Goal: Transaction & Acquisition: Purchase product/service

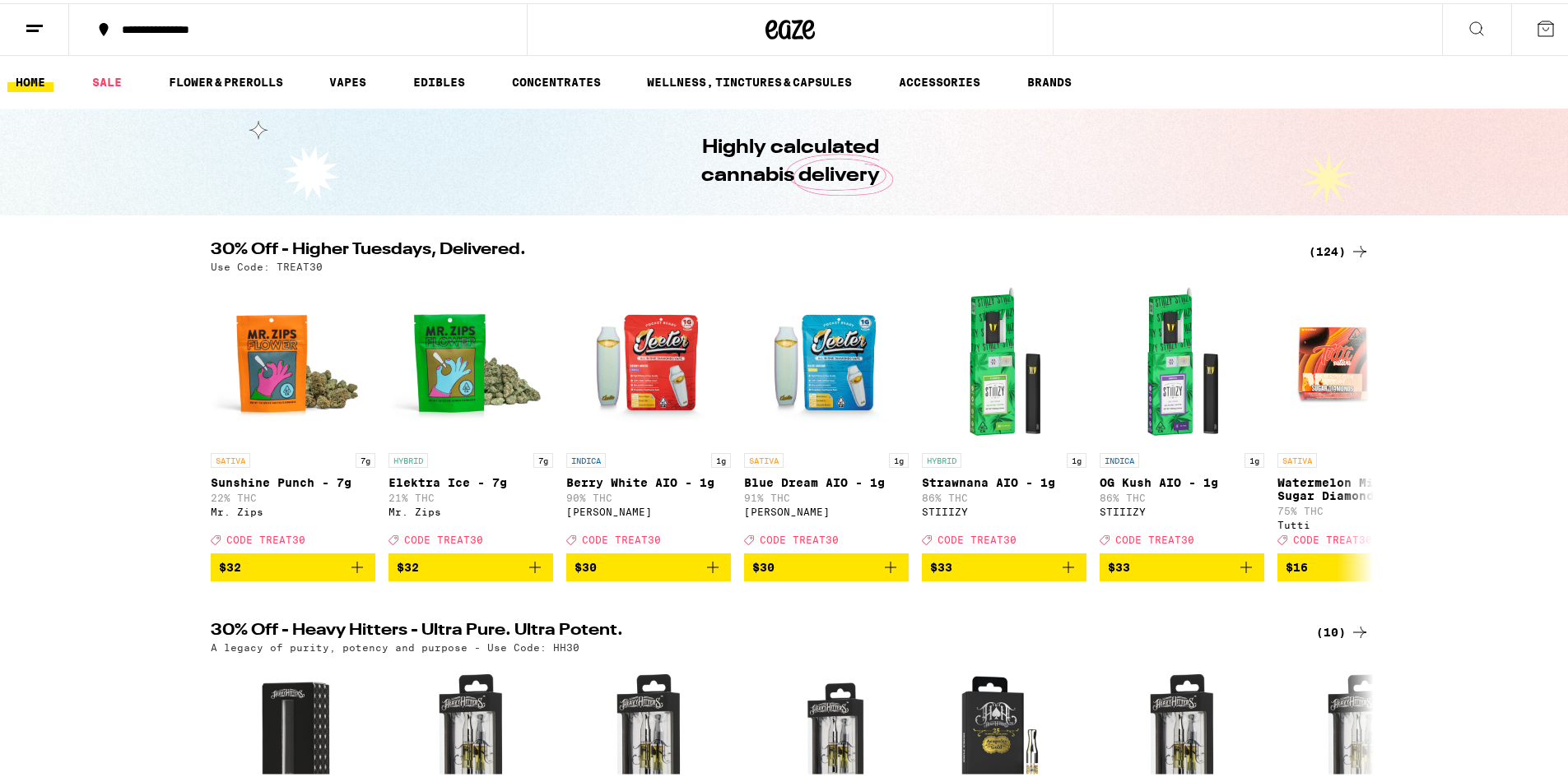
click at [1311, 249] on div "(124)" at bounding box center [1338, 249] width 61 height 20
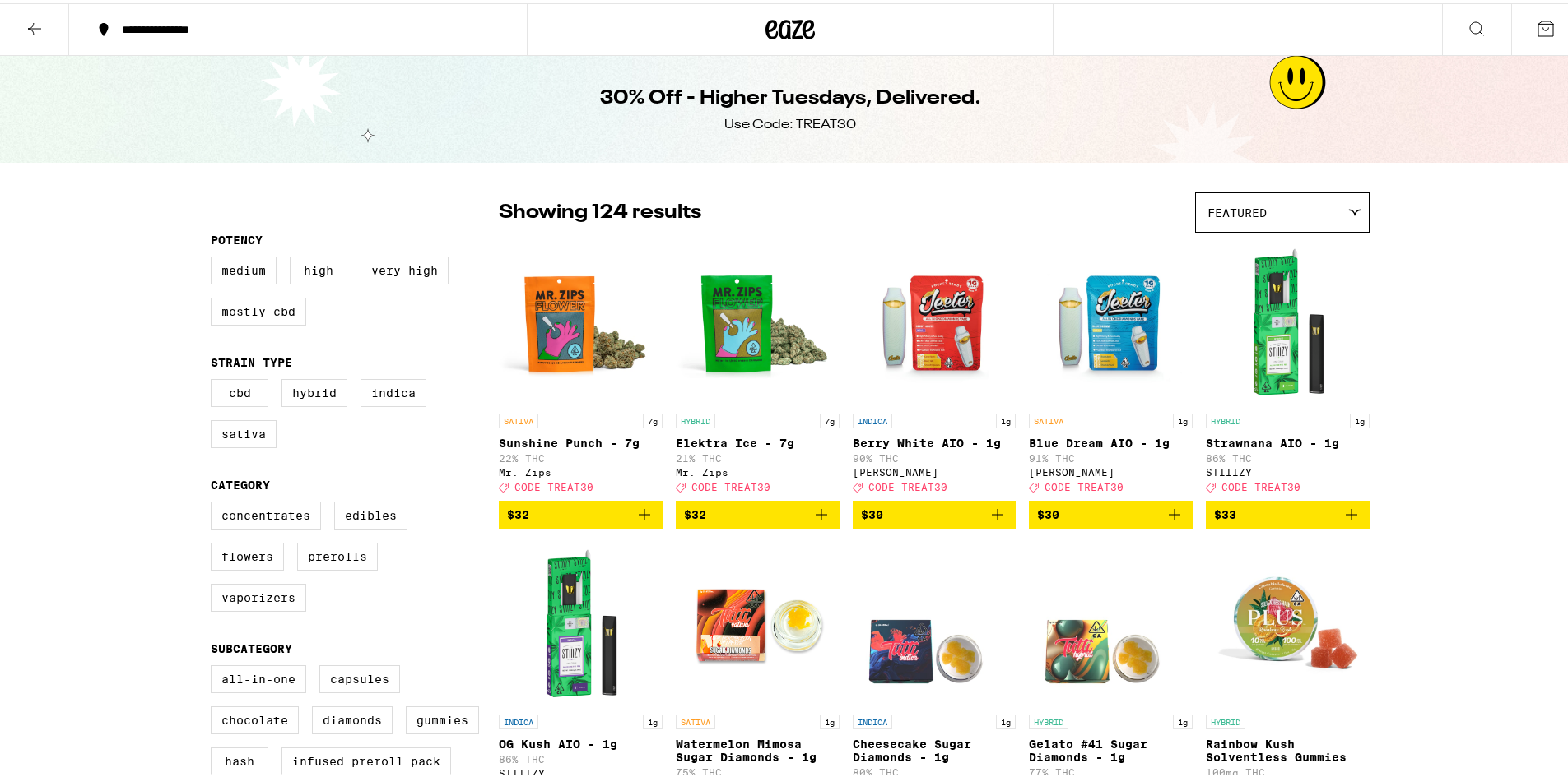
click at [33, 20] on icon at bounding box center [34, 26] width 13 height 12
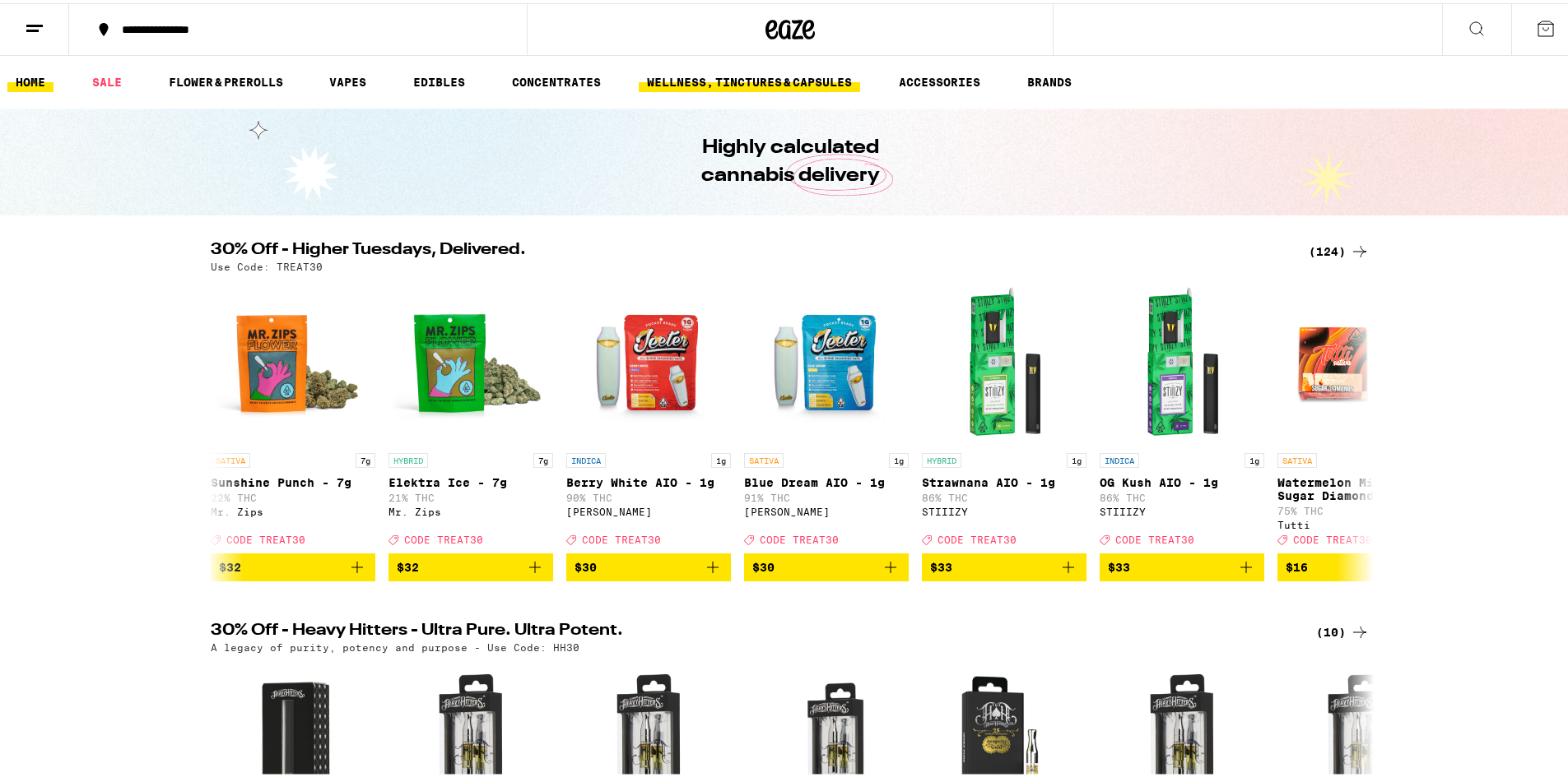
click at [822, 79] on link "WELLNESS, TINCTURES & CAPSULES" at bounding box center [749, 79] width 221 height 20
click at [823, 76] on link "WELLNESS, TINCTURES & CAPSULES" at bounding box center [749, 79] width 221 height 20
click at [799, 79] on link "WELLNESS, TINCTURES & CAPSULES" at bounding box center [749, 79] width 221 height 20
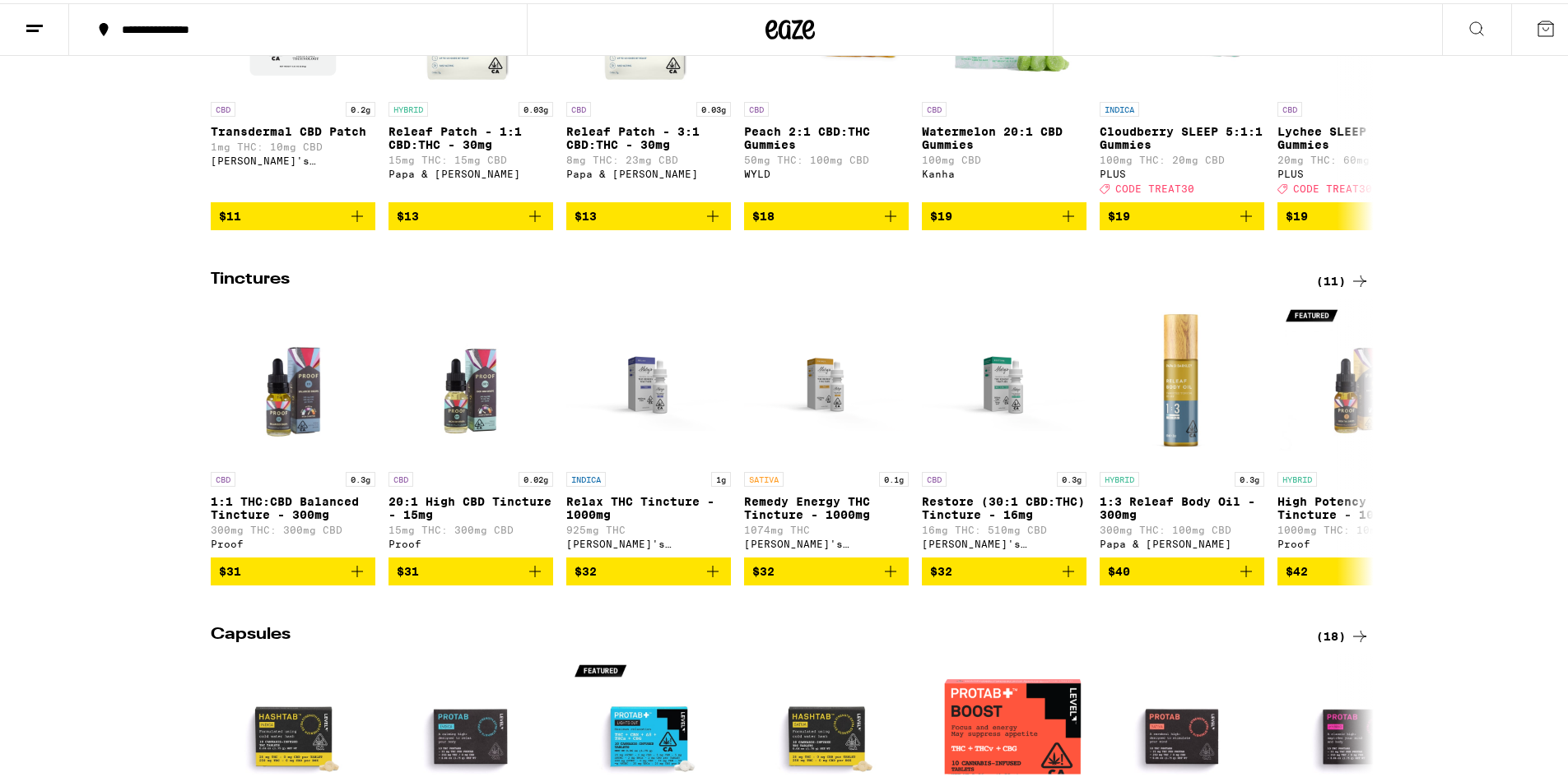
scroll to position [357, 0]
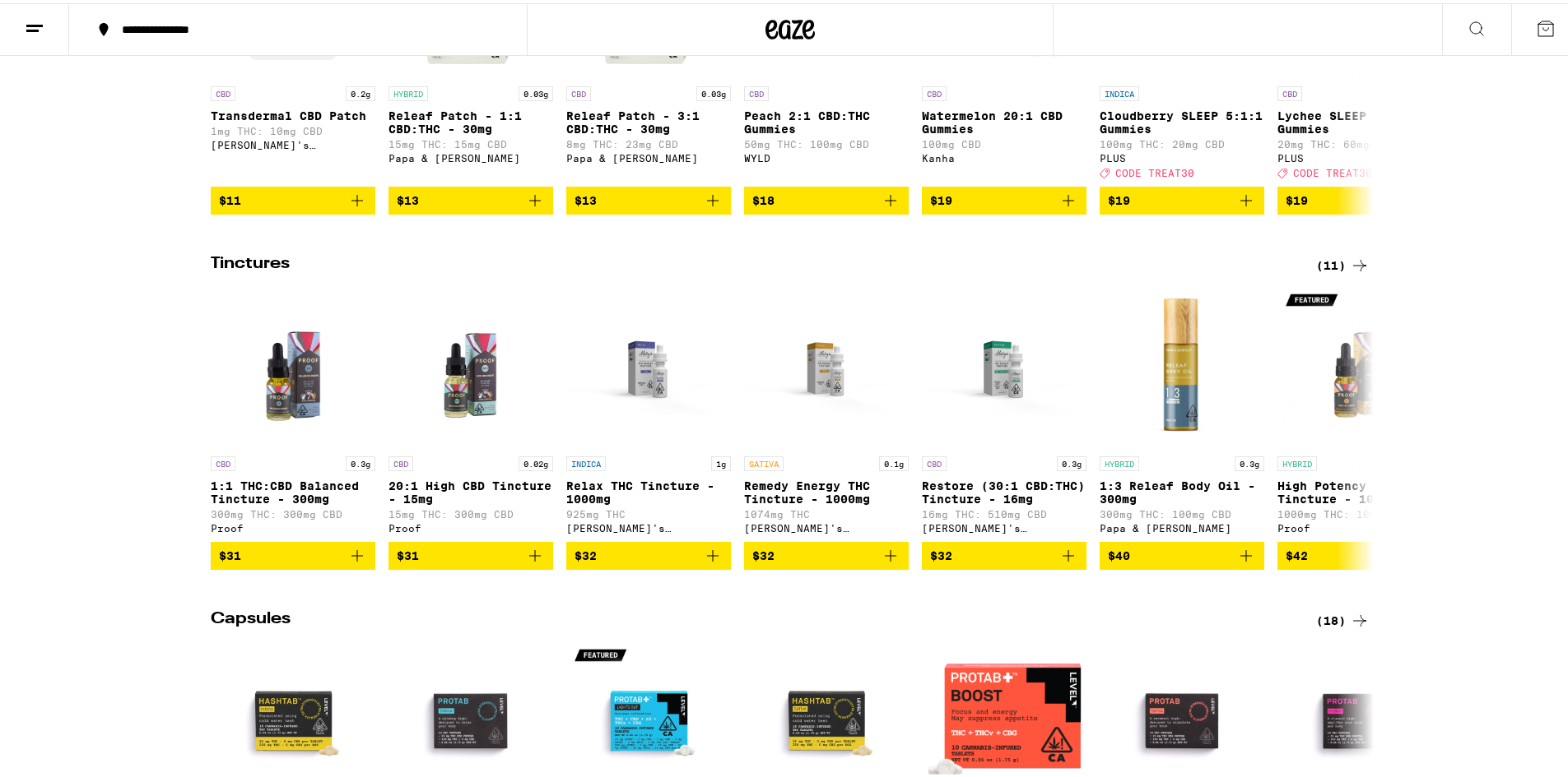
click at [1334, 272] on div "(11)" at bounding box center [1342, 262] width 53 height 20
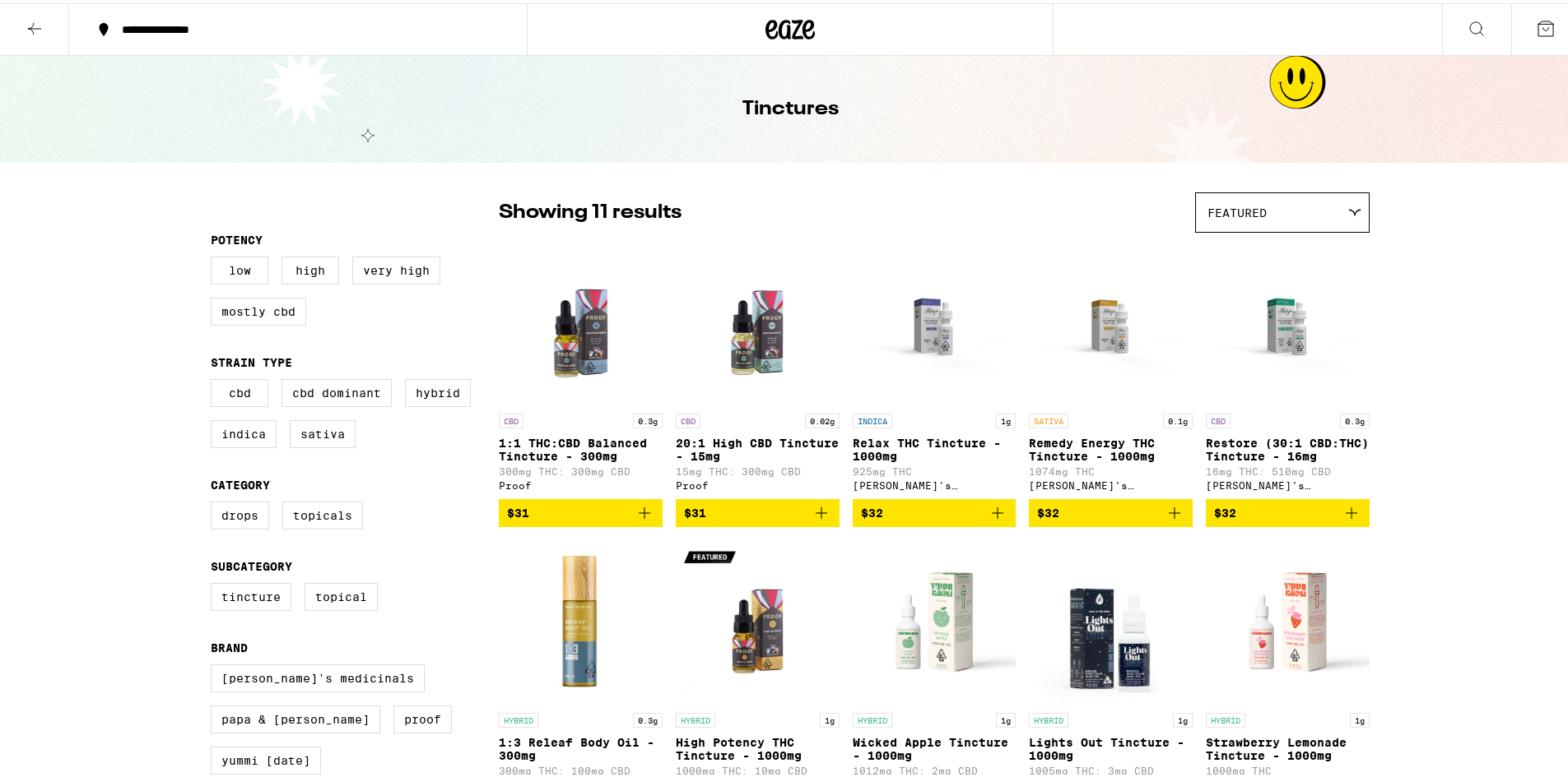
click at [35, 28] on icon at bounding box center [35, 26] width 20 height 20
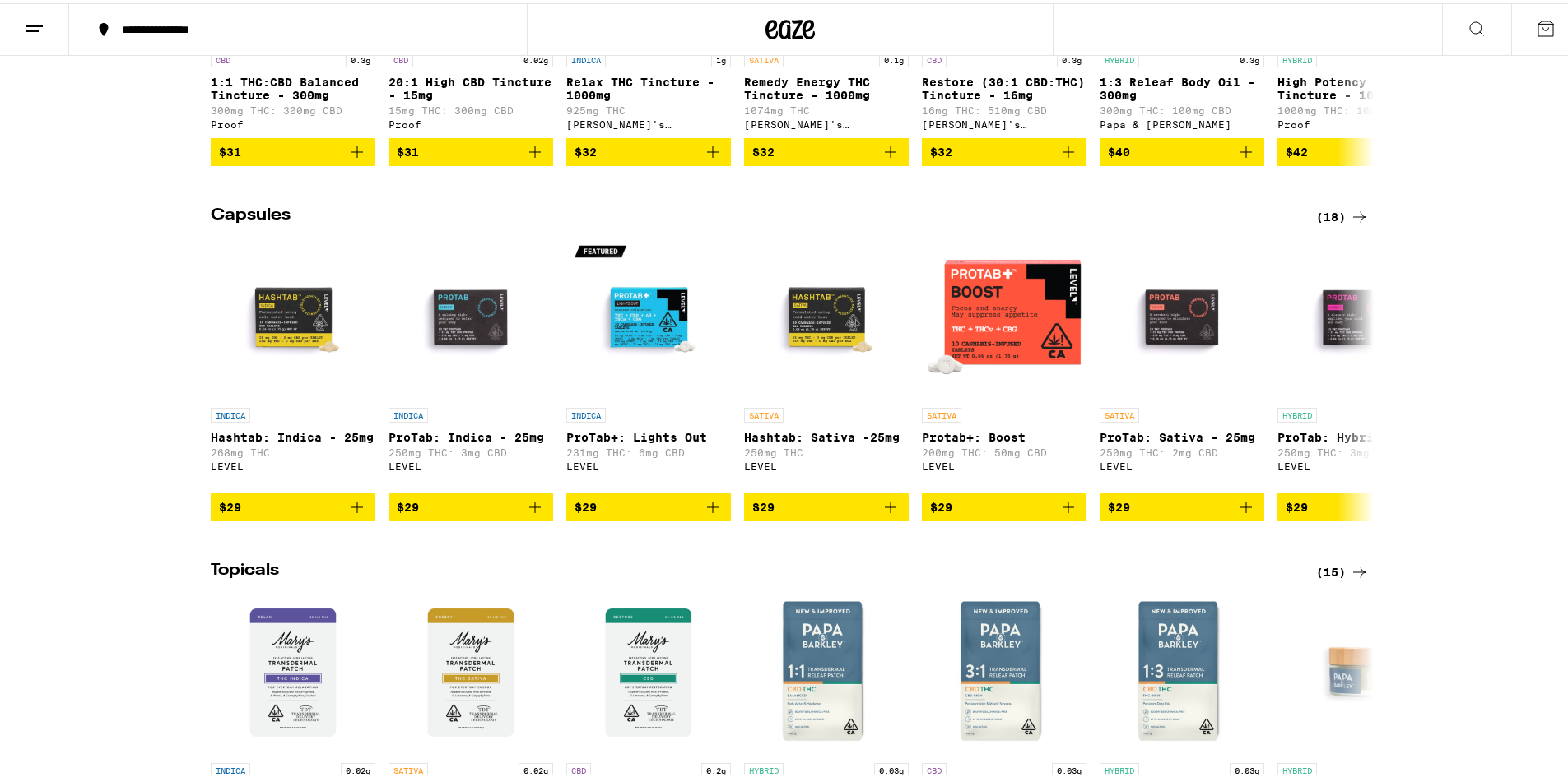
scroll to position [773, 0]
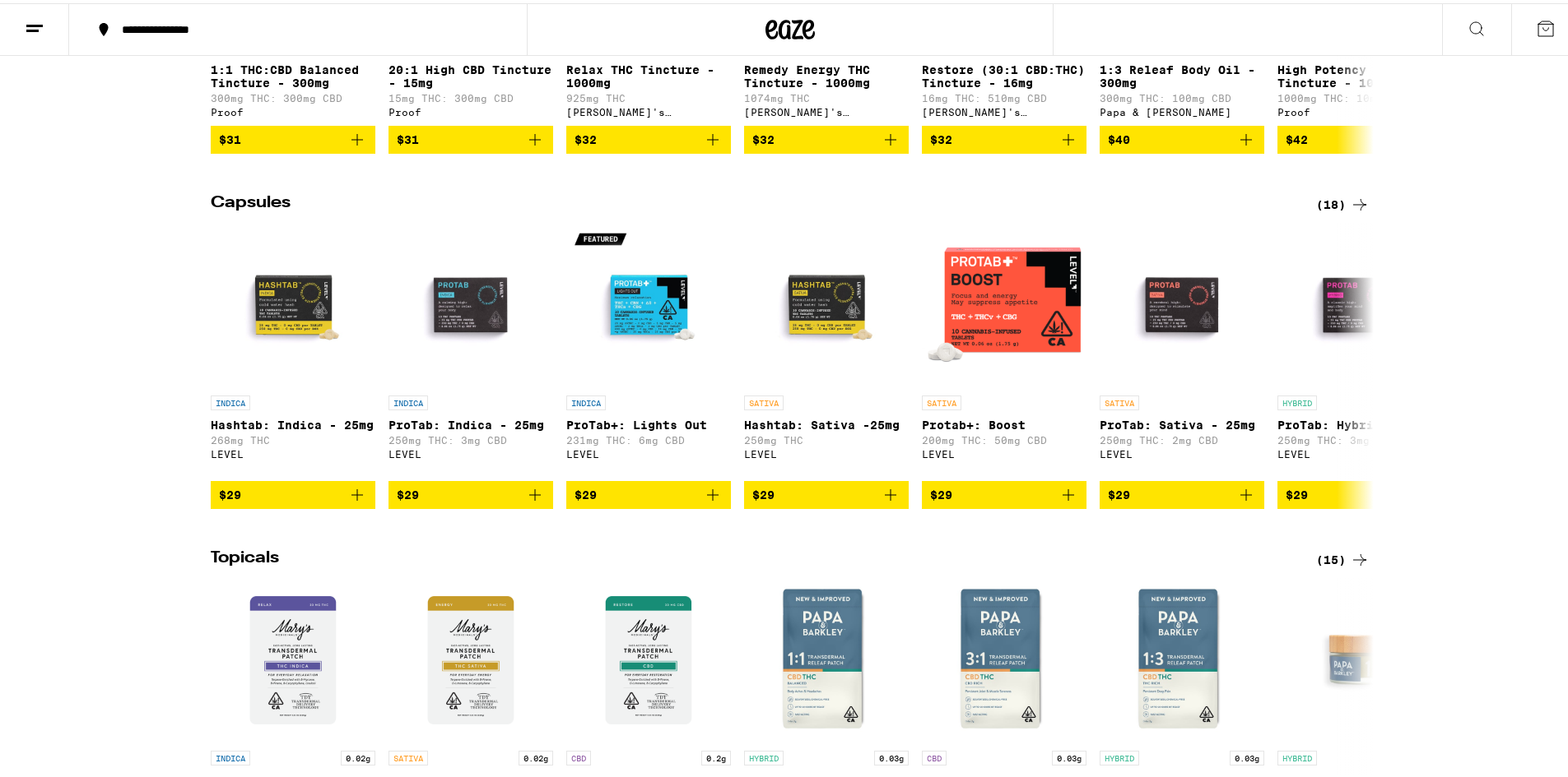
click at [1321, 211] on div "(18)" at bounding box center [1342, 201] width 53 height 20
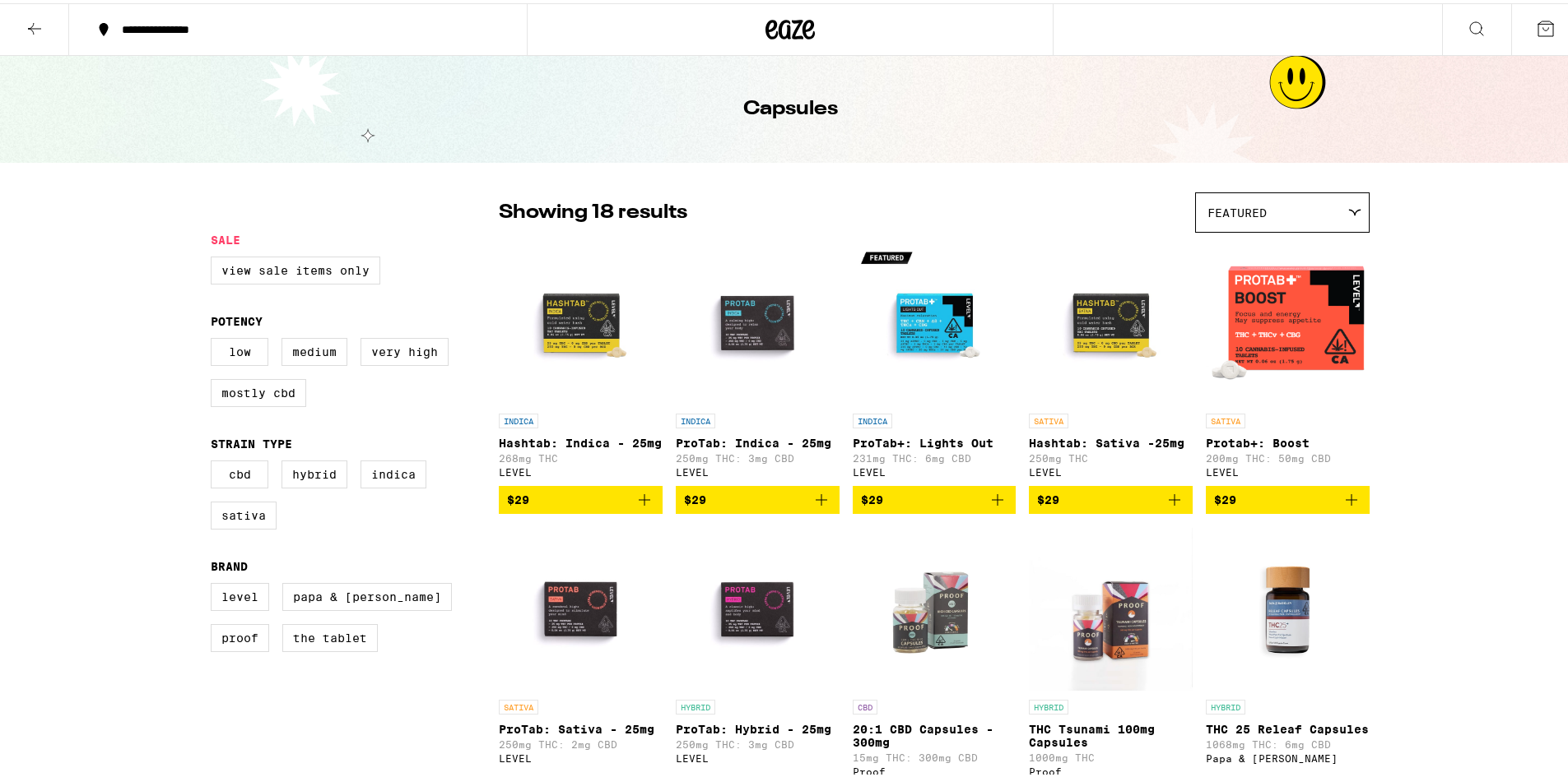
click at [33, 23] on icon at bounding box center [35, 26] width 20 height 20
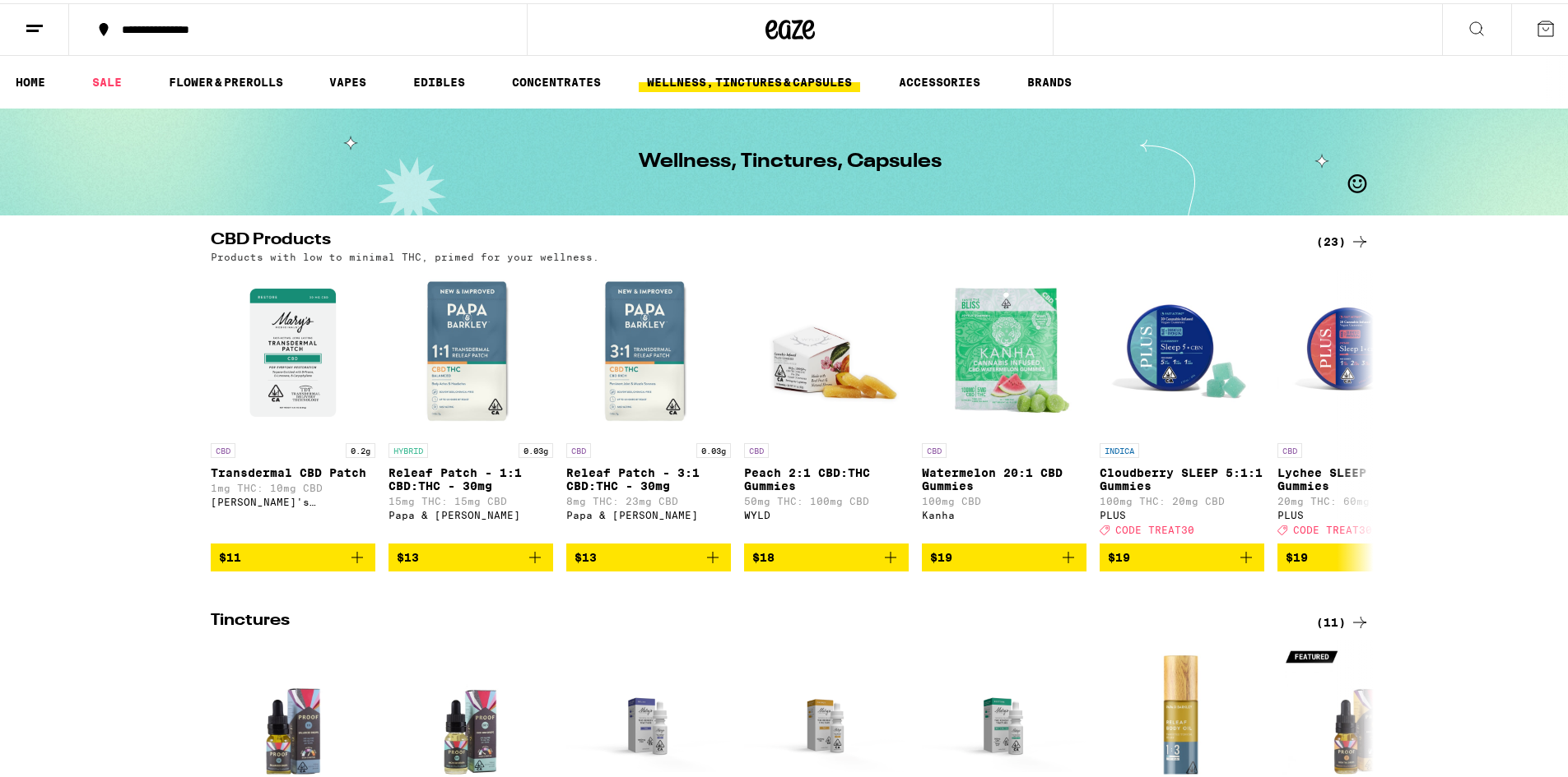
click at [33, 23] on line at bounding box center [35, 23] width 17 height 0
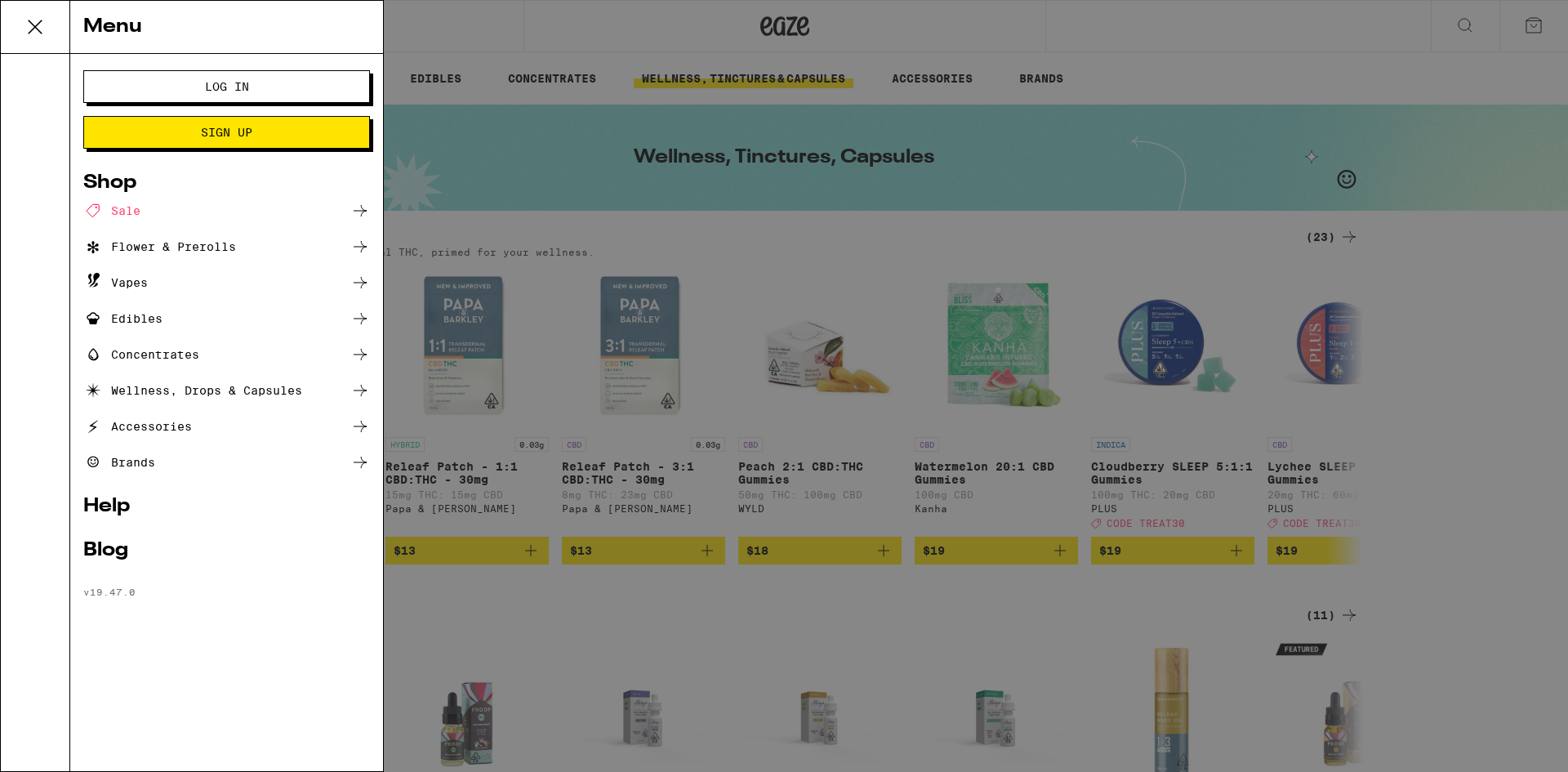
click at [158, 427] on div "Accessories" at bounding box center [137, 427] width 109 height 20
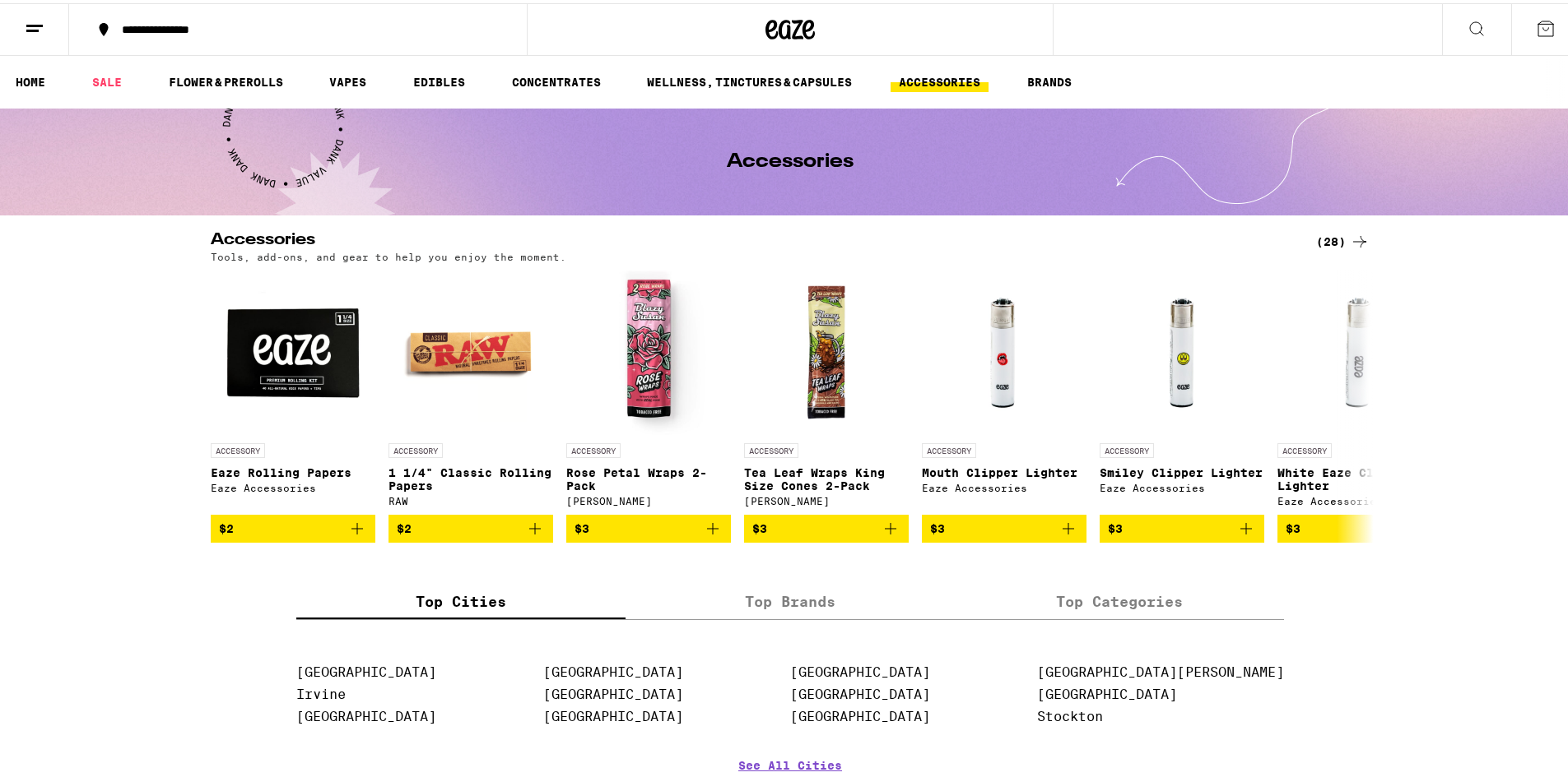
click at [1321, 237] on div "(28)" at bounding box center [1342, 239] width 53 height 20
